Goal: Task Accomplishment & Management: Complete application form

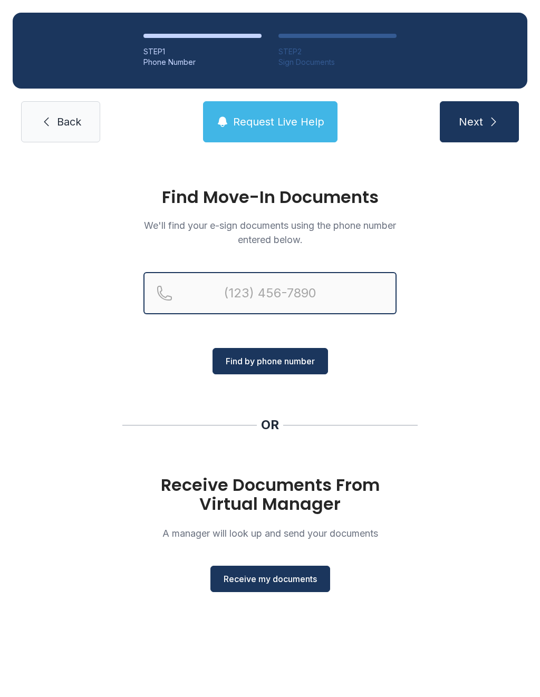
click at [224, 295] on input "Reservation phone number" at bounding box center [269, 293] width 253 height 42
type input "[PHONE_NUMBER]"
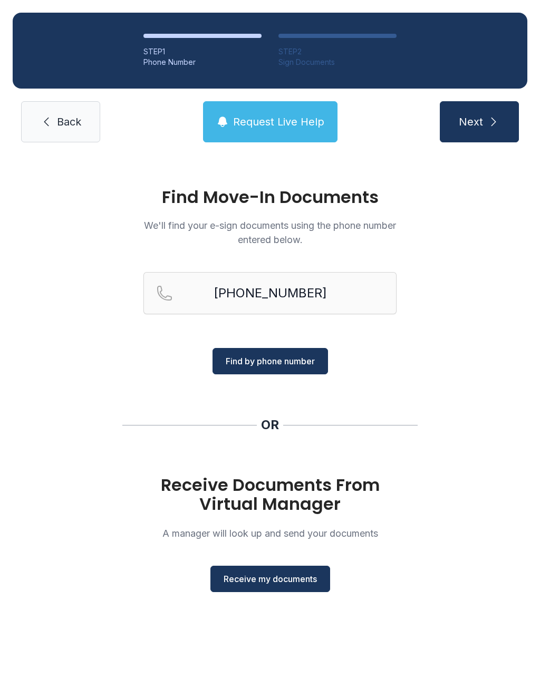
click at [279, 360] on span "Find by phone number" at bounding box center [270, 361] width 89 height 13
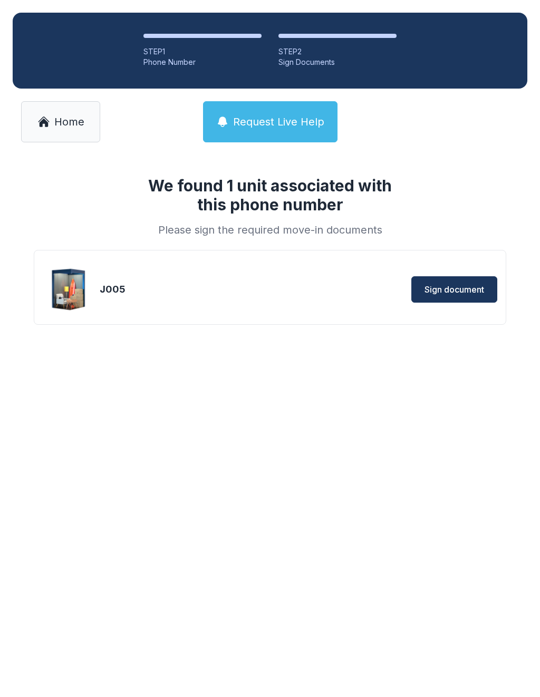
click at [454, 292] on span "Sign document" at bounding box center [454, 289] width 60 height 13
click at [450, 289] on span "Sign document" at bounding box center [454, 289] width 60 height 13
click at [442, 283] on button "Sign document" at bounding box center [454, 289] width 86 height 26
click at [457, 284] on span "Sign document" at bounding box center [454, 289] width 60 height 13
click at [207, 274] on div "J005 Sign document" at bounding box center [270, 289] width 454 height 53
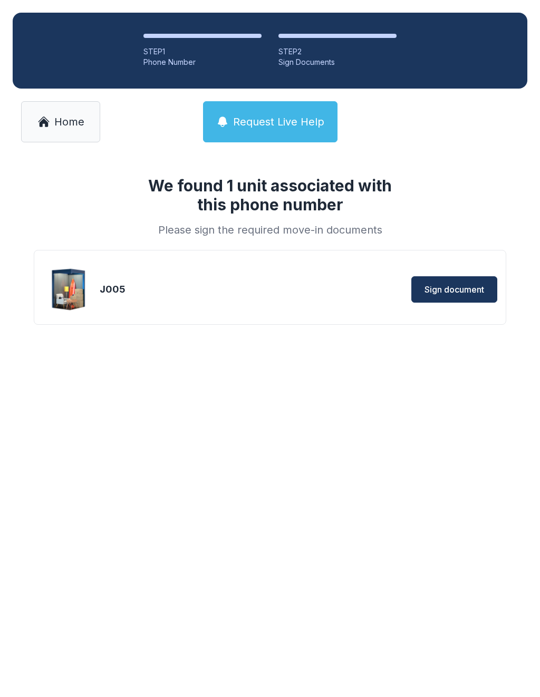
click at [457, 286] on span "Sign document" at bounding box center [454, 289] width 60 height 13
click at [69, 287] on img at bounding box center [69, 289] width 51 height 51
click at [56, 131] on link "Home" at bounding box center [60, 121] width 79 height 41
